Goal: Use online tool/utility

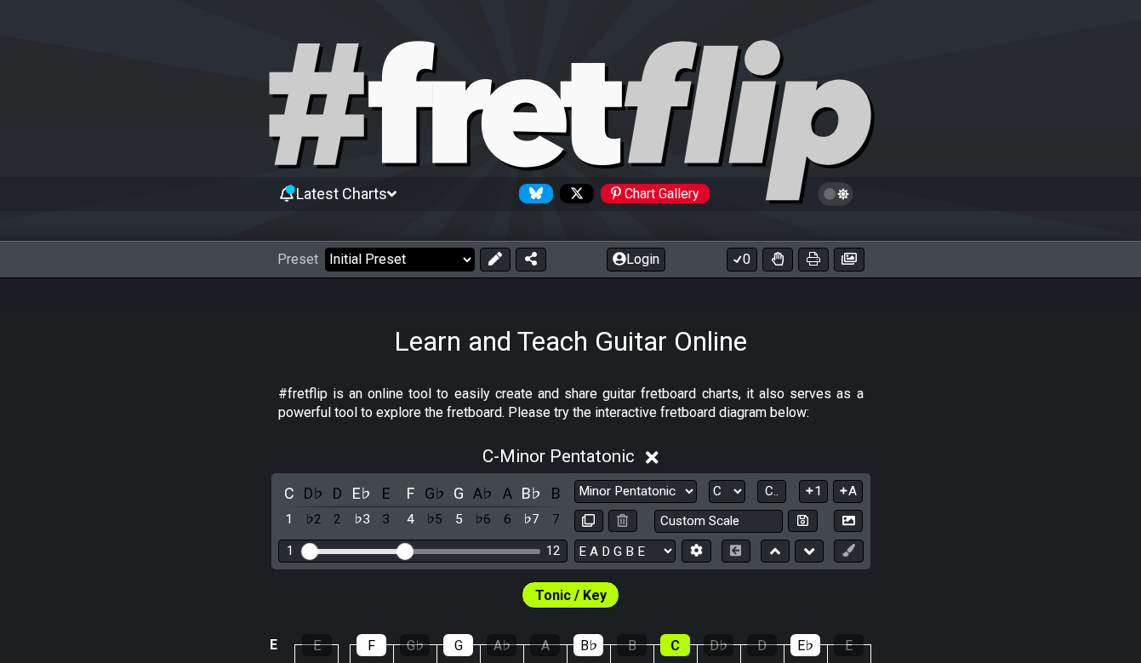
drag, startPoint x: 400, startPoint y: 254, endPoint x: 402, endPoint y: 266, distance: 12.0
click at [400, 254] on select "Welcome to #fretflip! Initial Preset Custom Preset Minor Pentatonic Major Penta…" at bounding box center [400, 260] width 150 height 24
click at [325, 248] on select "Welcome to #fretflip! Initial Preset Custom Preset Minor Pentatonic Major Penta…" at bounding box center [400, 260] width 150 height 24
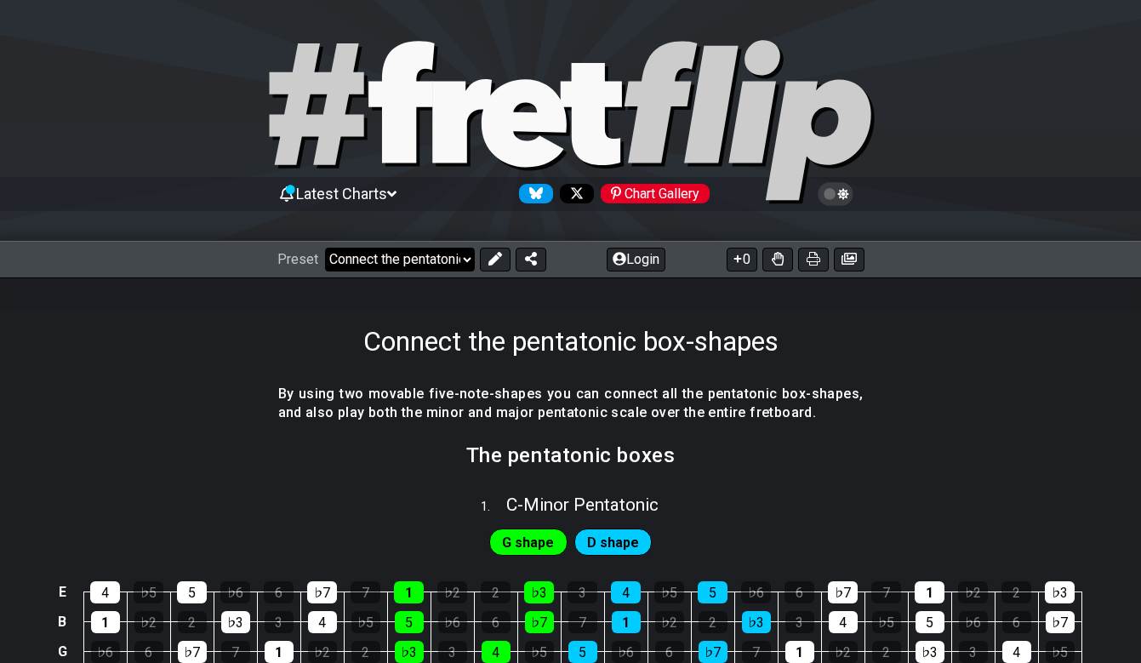
click at [440, 253] on select "Welcome to #fretflip! Initial Preset Custom Preset Minor Pentatonic Major Penta…" at bounding box center [400, 260] width 150 height 24
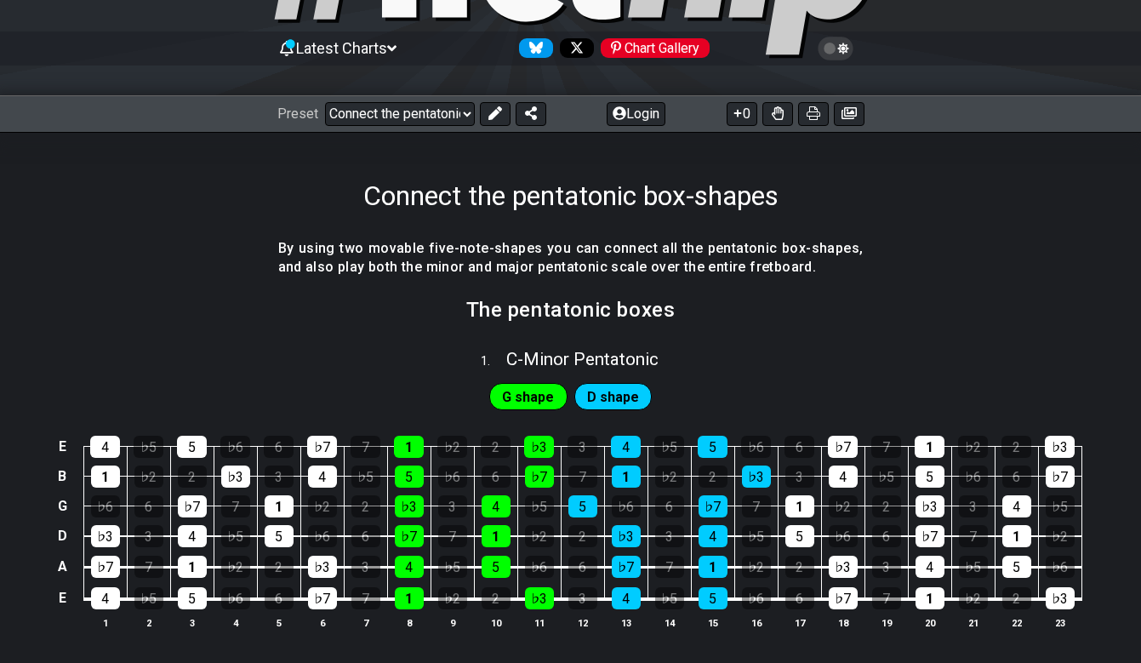
scroll to position [170, 0]
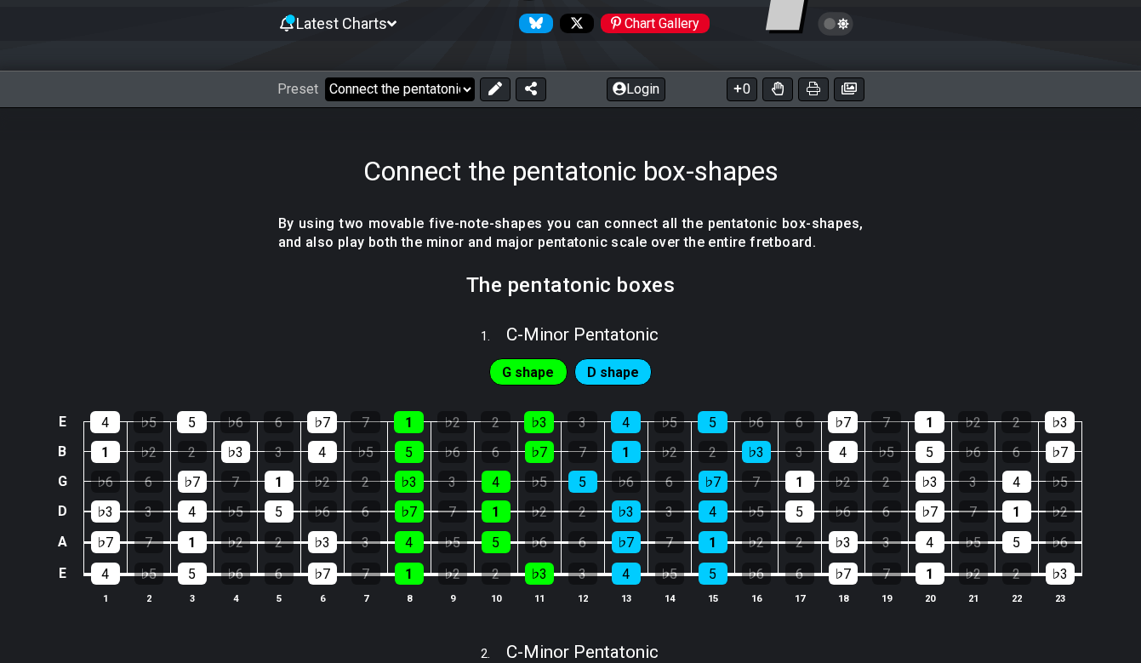
click at [447, 97] on select "Welcome to #fretflip! Initial Preset Custom Preset Minor Pentatonic Major Penta…" at bounding box center [400, 89] width 150 height 24
click at [325, 77] on select "Welcome to #fretflip! Initial Preset Custom Preset Minor Pentatonic Major Penta…" at bounding box center [400, 89] width 150 height 24
select select "/4nps"
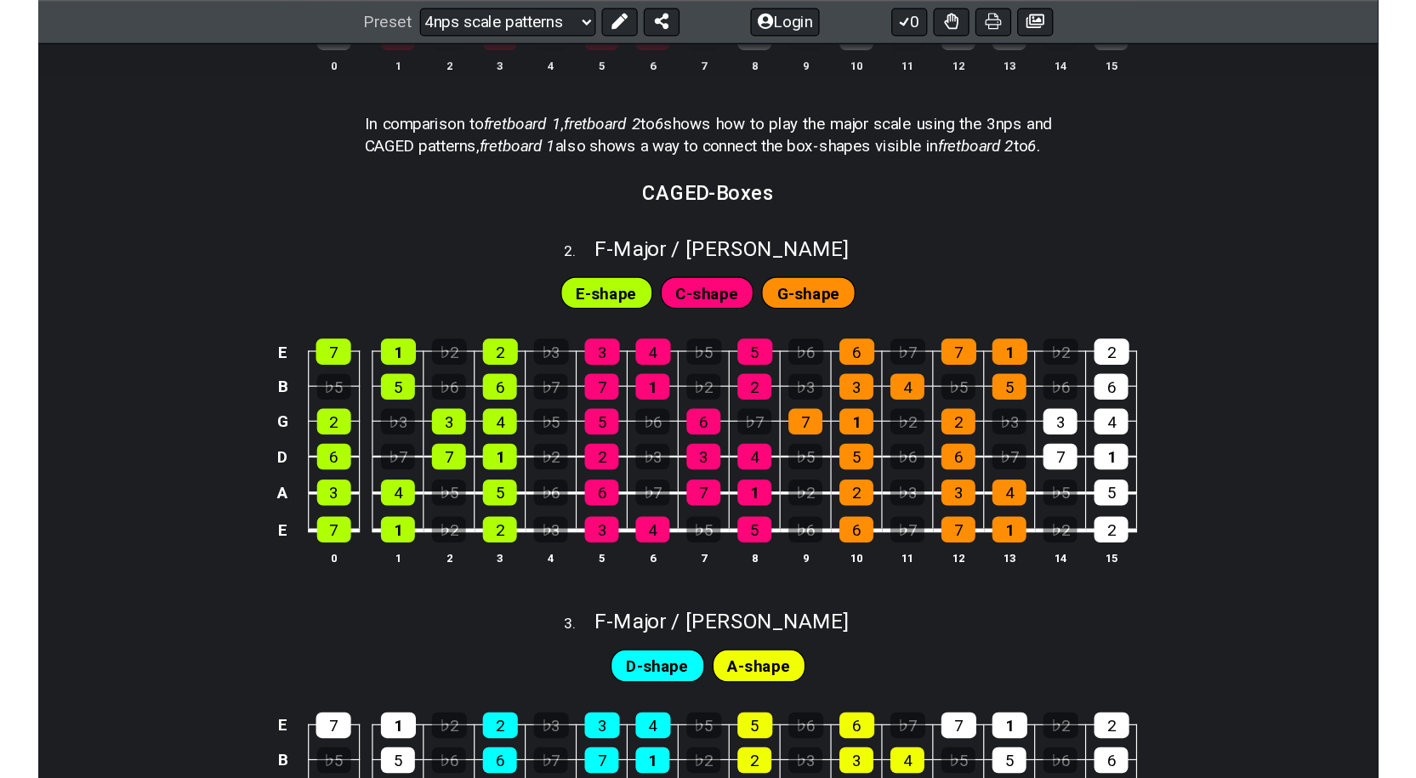
scroll to position [823, 0]
